Goal: Find specific page/section: Find specific page/section

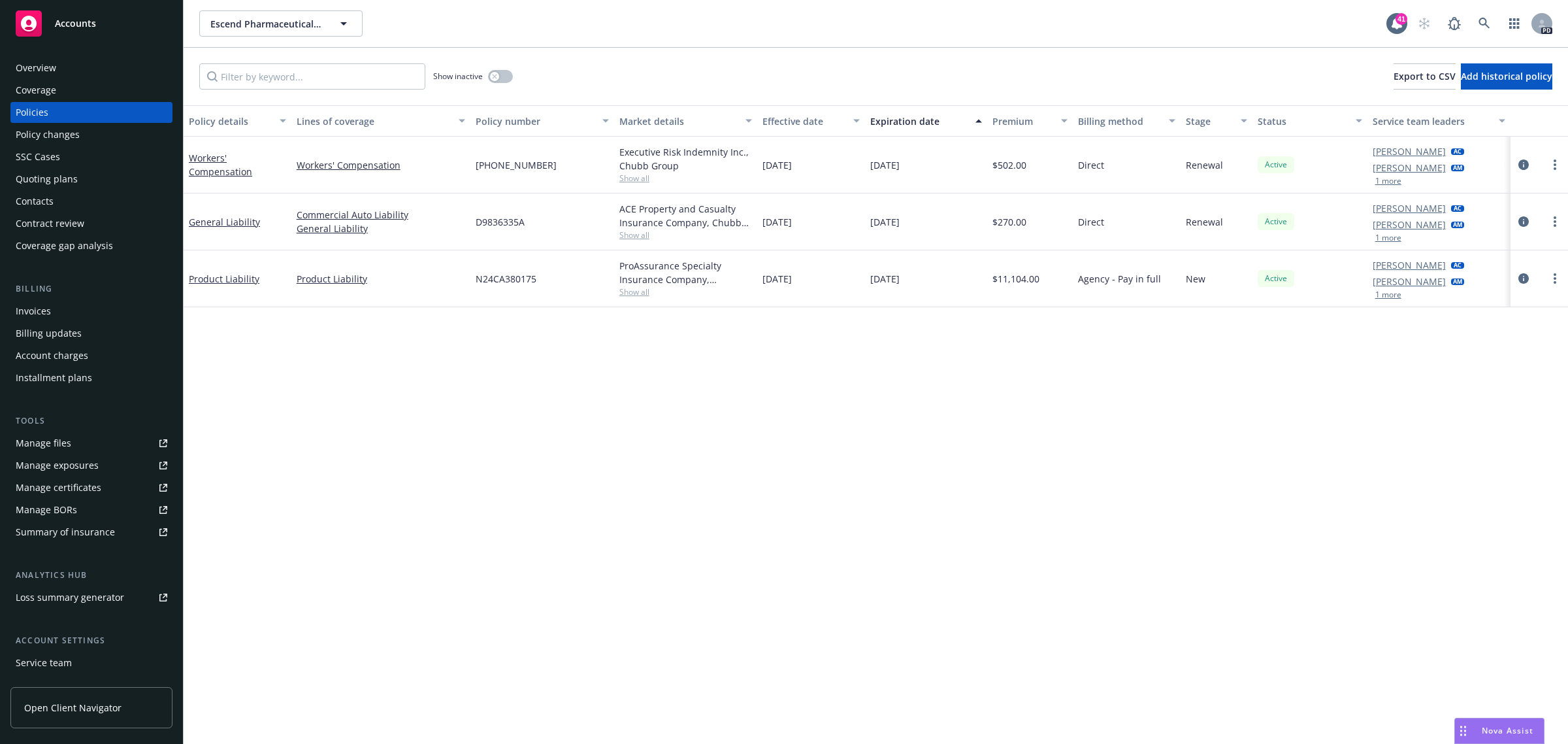
drag, startPoint x: 776, startPoint y: 566, endPoint x: 837, endPoint y: 556, distance: 61.8
click at [778, 565] on div "Policy details Lines of coverage Policy number Market details Effective date Ex…" at bounding box center [876, 425] width 1385 height 639
drag, startPoint x: 625, startPoint y: 537, endPoint x: 634, endPoint y: 535, distance: 9.2
click at [625, 536] on div "Policy details Lines of coverage Policy number Market details Effective date Ex…" at bounding box center [876, 425] width 1385 height 639
drag, startPoint x: 360, startPoint y: 475, endPoint x: 341, endPoint y: 462, distance: 23.0
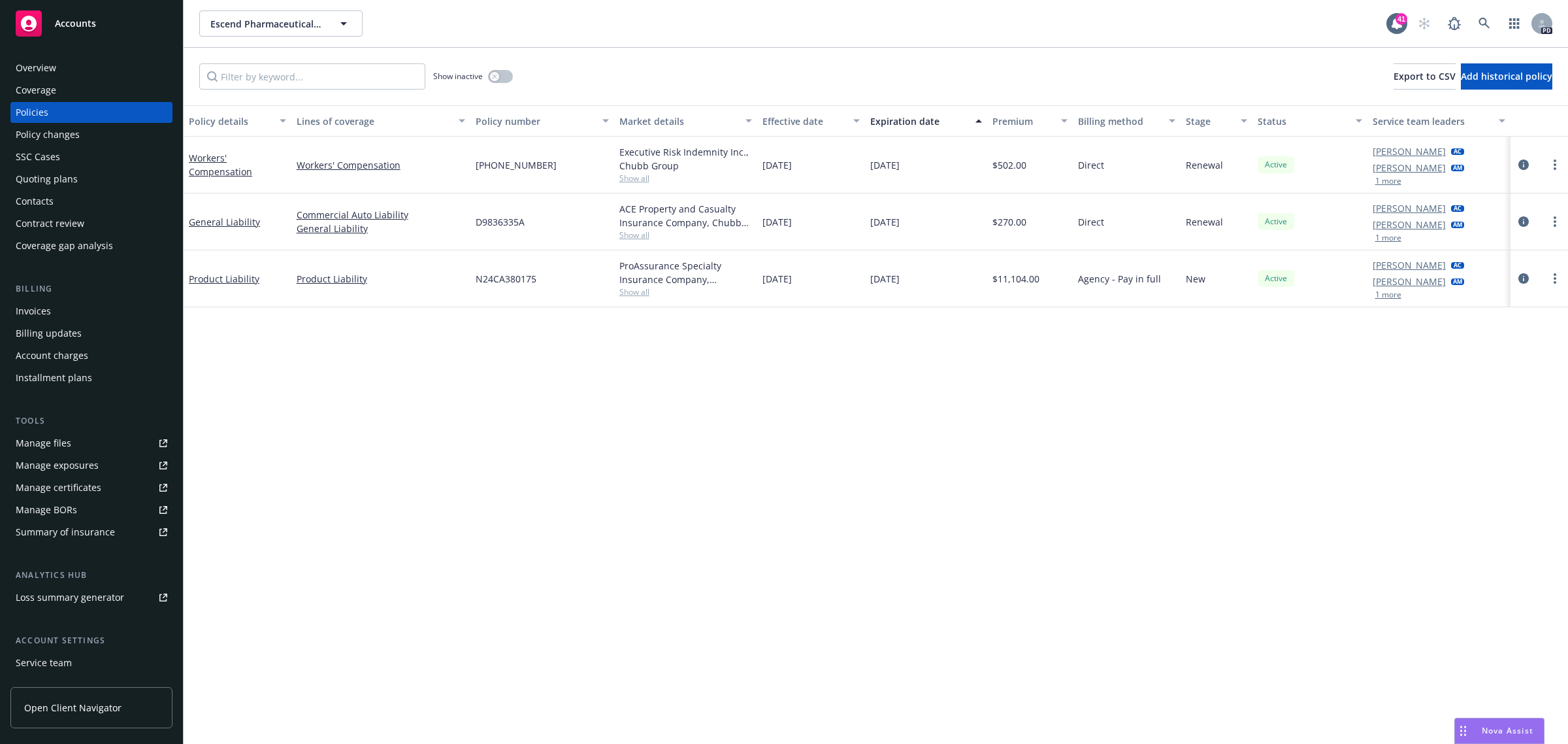
click at [360, 475] on div "Policy details Lines of coverage Policy number Market details Effective date Ex…" at bounding box center [876, 425] width 1385 height 639
click at [1194, 401] on div "Policy details Lines of coverage Policy number Market details Effective date Ex…" at bounding box center [876, 425] width 1385 height 639
click at [370, 445] on div "Policy details Lines of coverage Policy number Market details Effective date Ex…" at bounding box center [876, 425] width 1385 height 639
click at [616, 433] on div "Policy details Lines of coverage Policy number Market details Effective date Ex…" at bounding box center [876, 425] width 1385 height 639
